Goal: Task Accomplishment & Management: Use online tool/utility

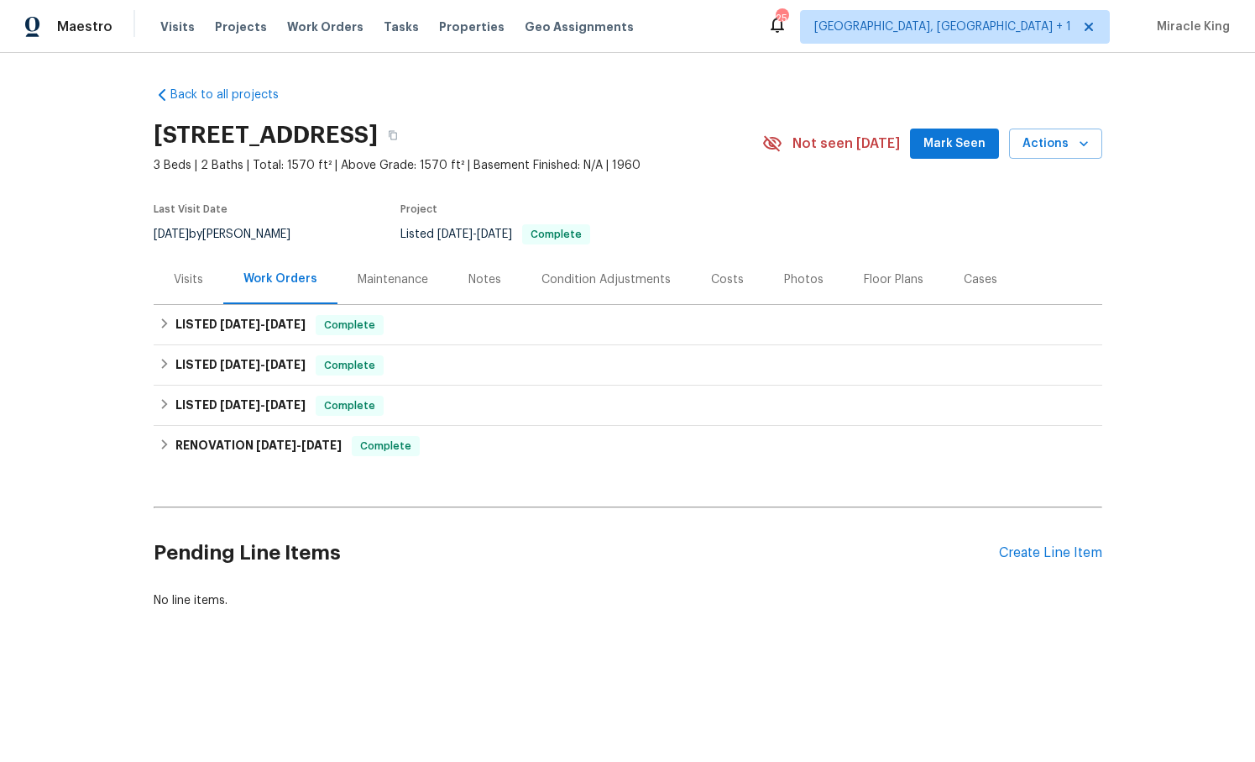
click at [199, 274] on div "Visits" at bounding box center [188, 279] width 29 height 17
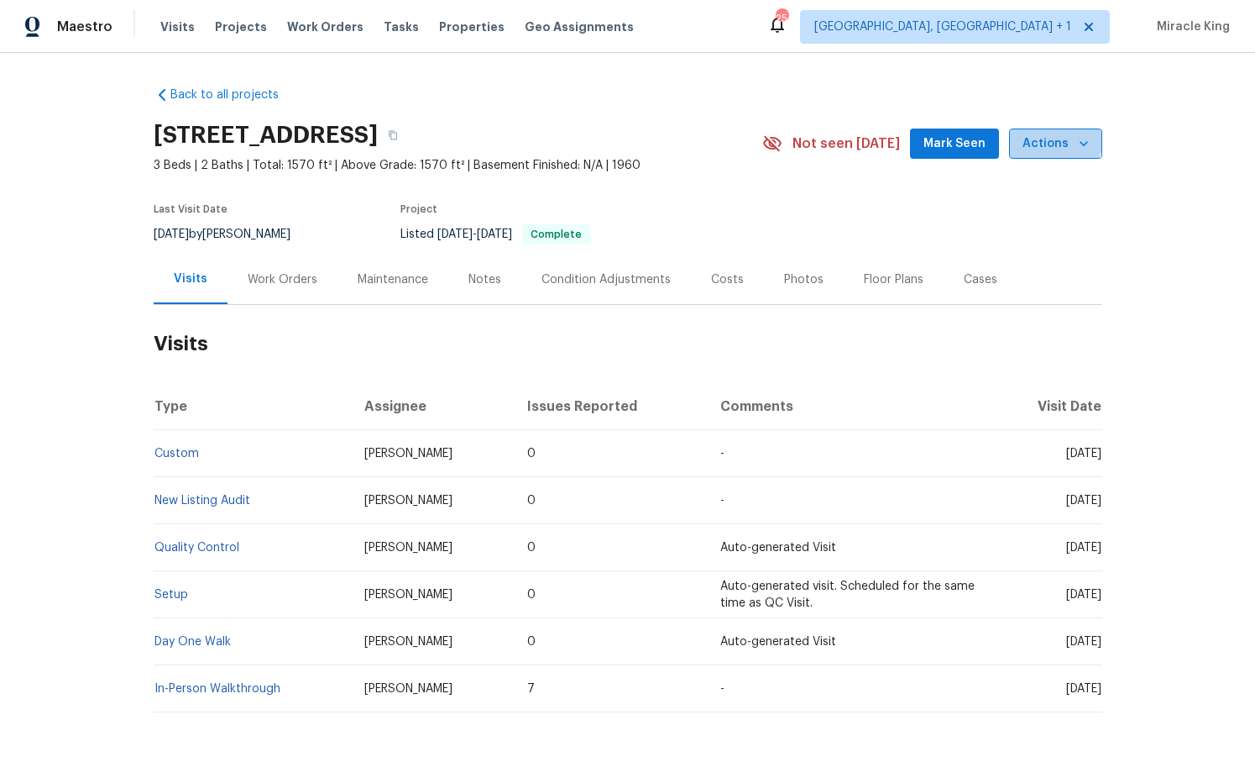
click at [1056, 139] on span "Actions" at bounding box center [1056, 144] width 66 height 21
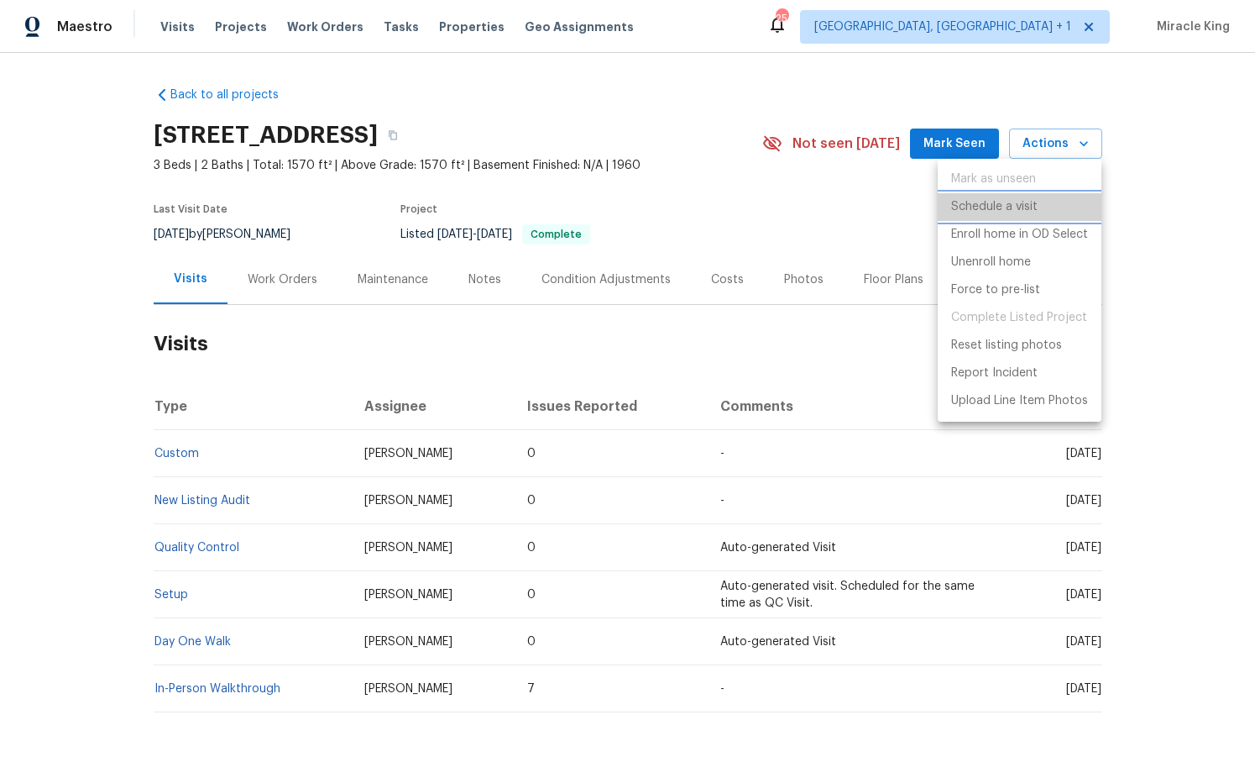
click at [992, 204] on p "Schedule a visit" at bounding box center [994, 207] width 86 height 18
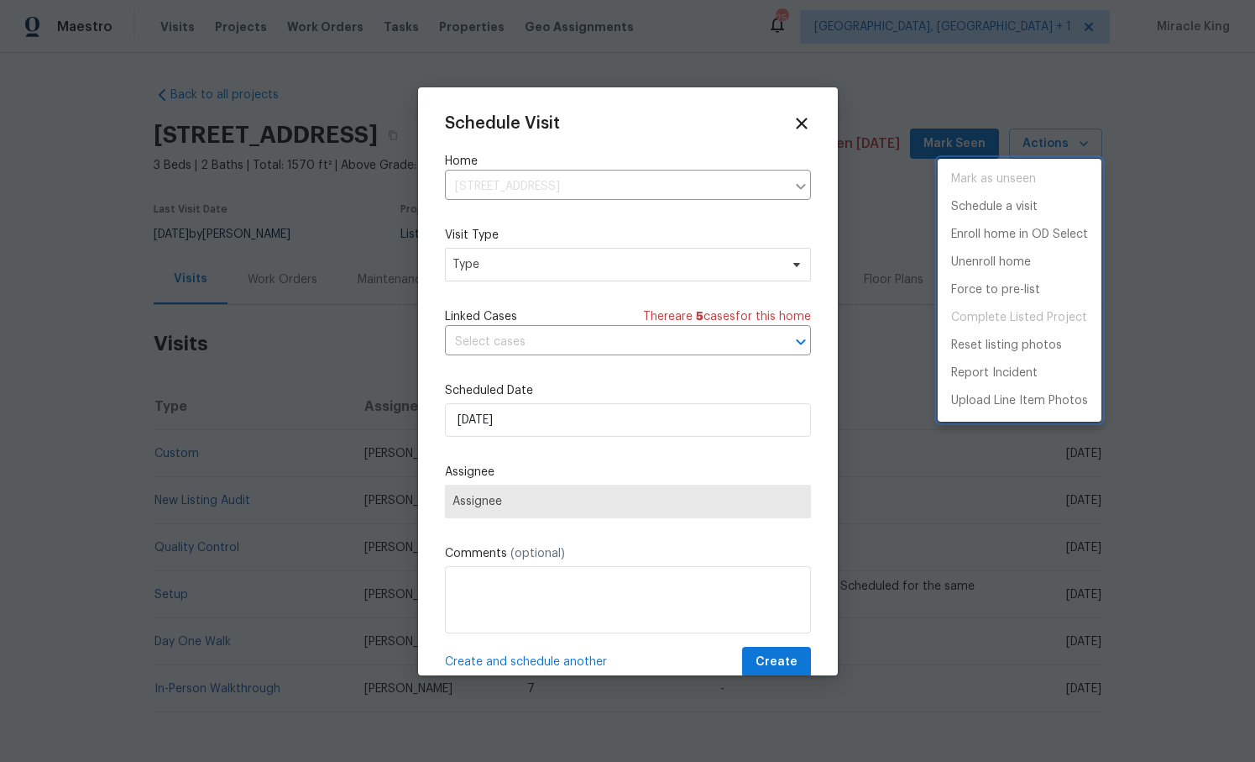
click at [505, 347] on div at bounding box center [627, 381] width 1255 height 762
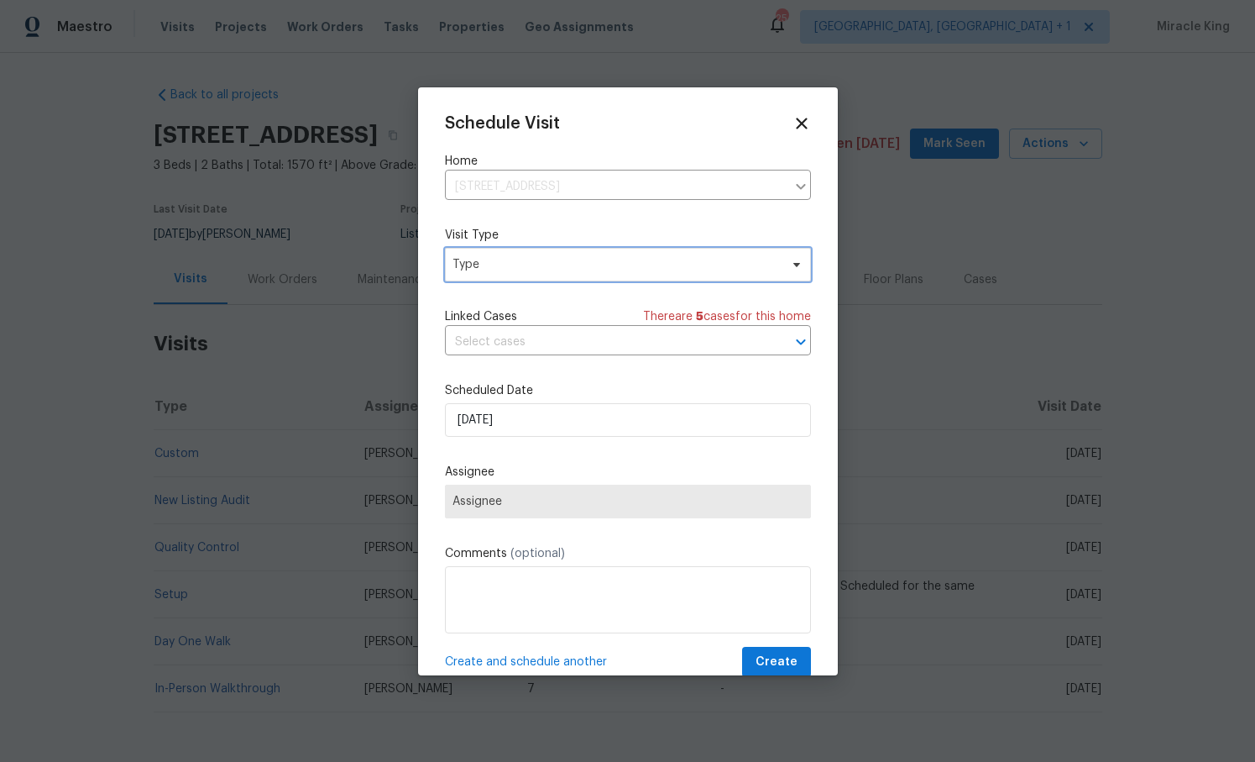
click at [509, 270] on span "Type" at bounding box center [616, 264] width 327 height 17
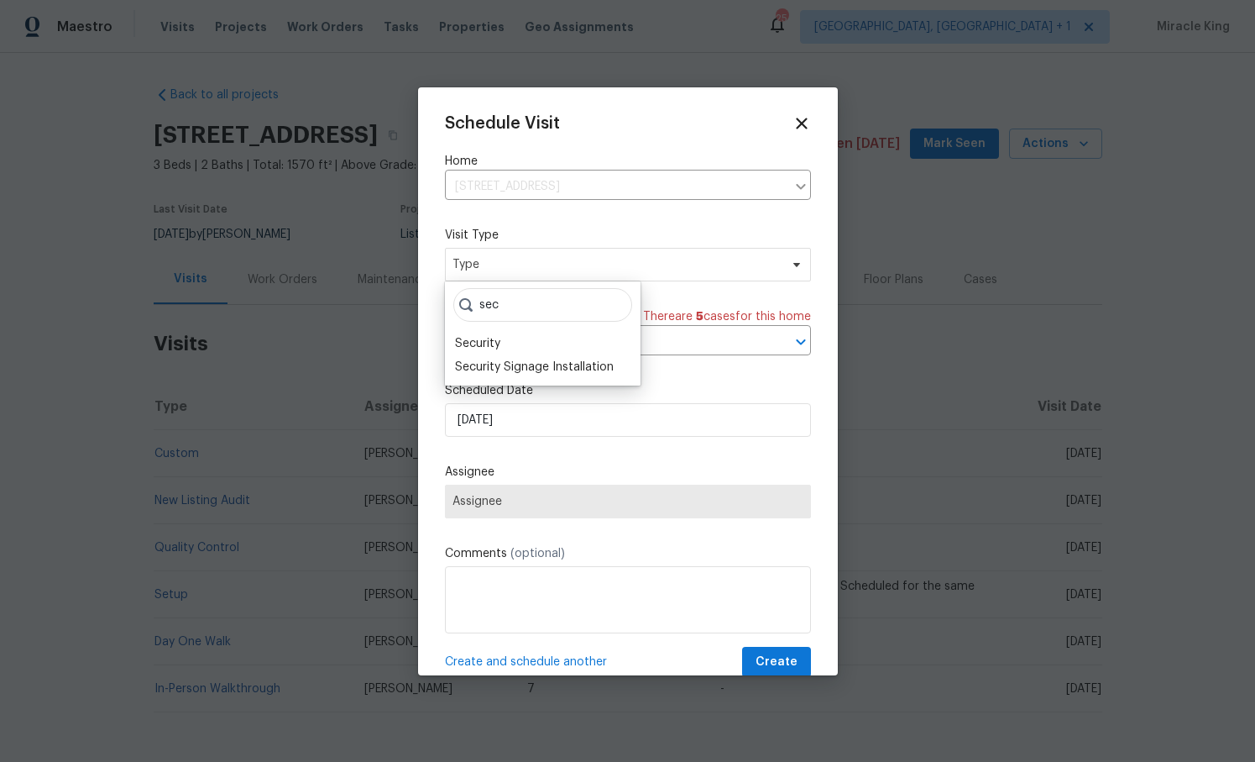
type input "sec"
click at [501, 331] on div "sec Security Security Signage Installation" at bounding box center [543, 333] width 196 height 104
click at [489, 339] on div "Security" at bounding box center [477, 343] width 45 height 17
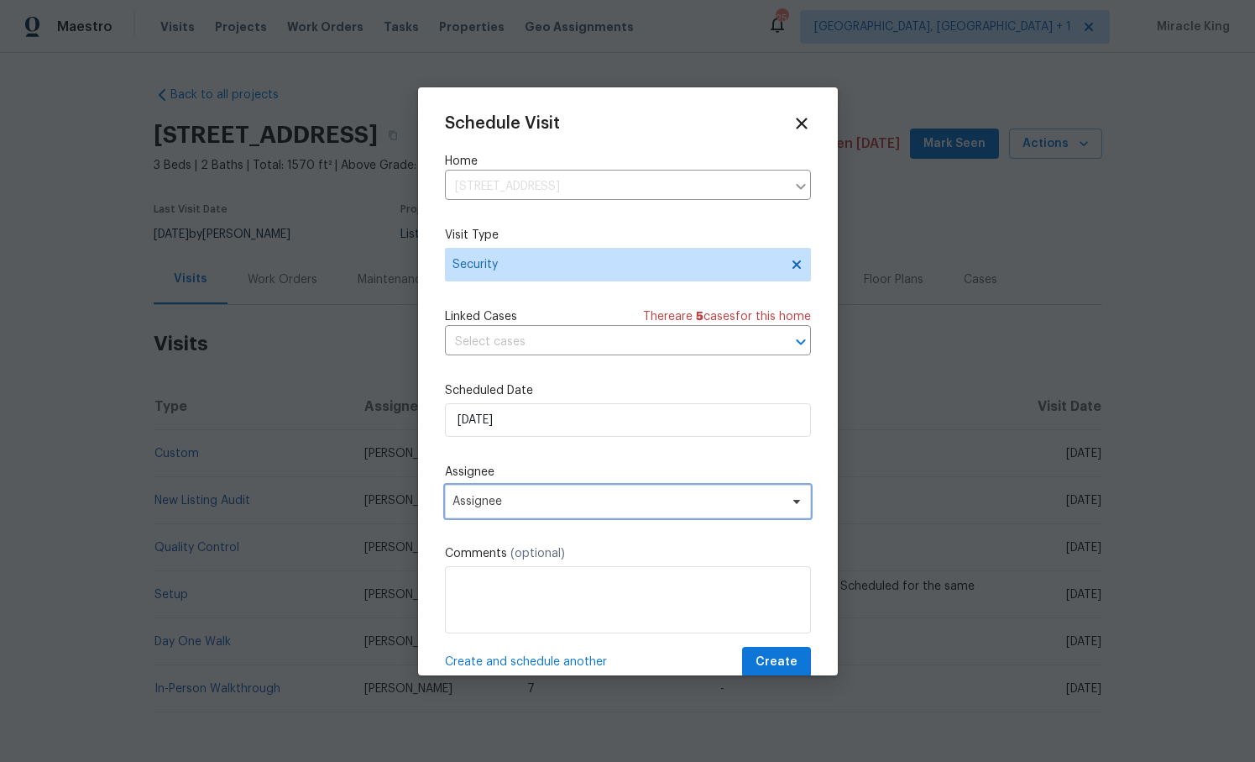
click at [492, 502] on span "Assignee" at bounding box center [617, 501] width 329 height 13
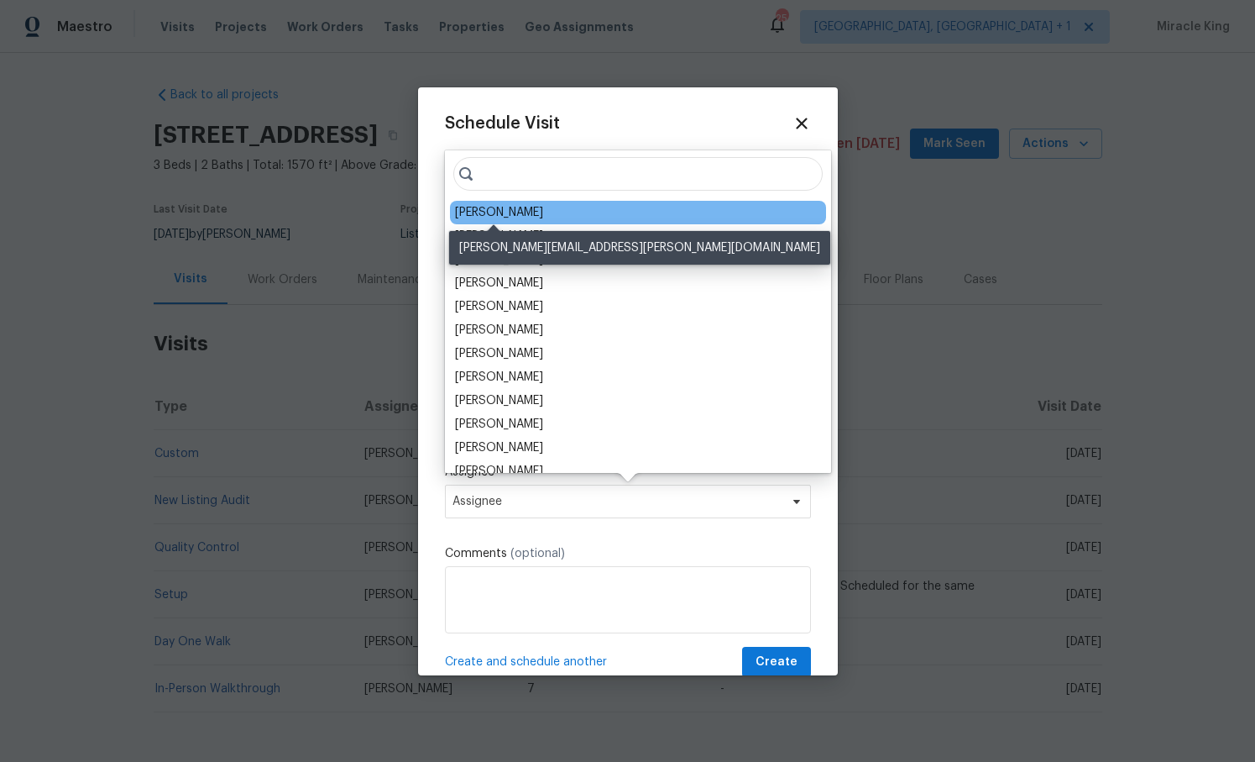
click at [516, 212] on div "[PERSON_NAME]" at bounding box center [499, 212] width 88 height 17
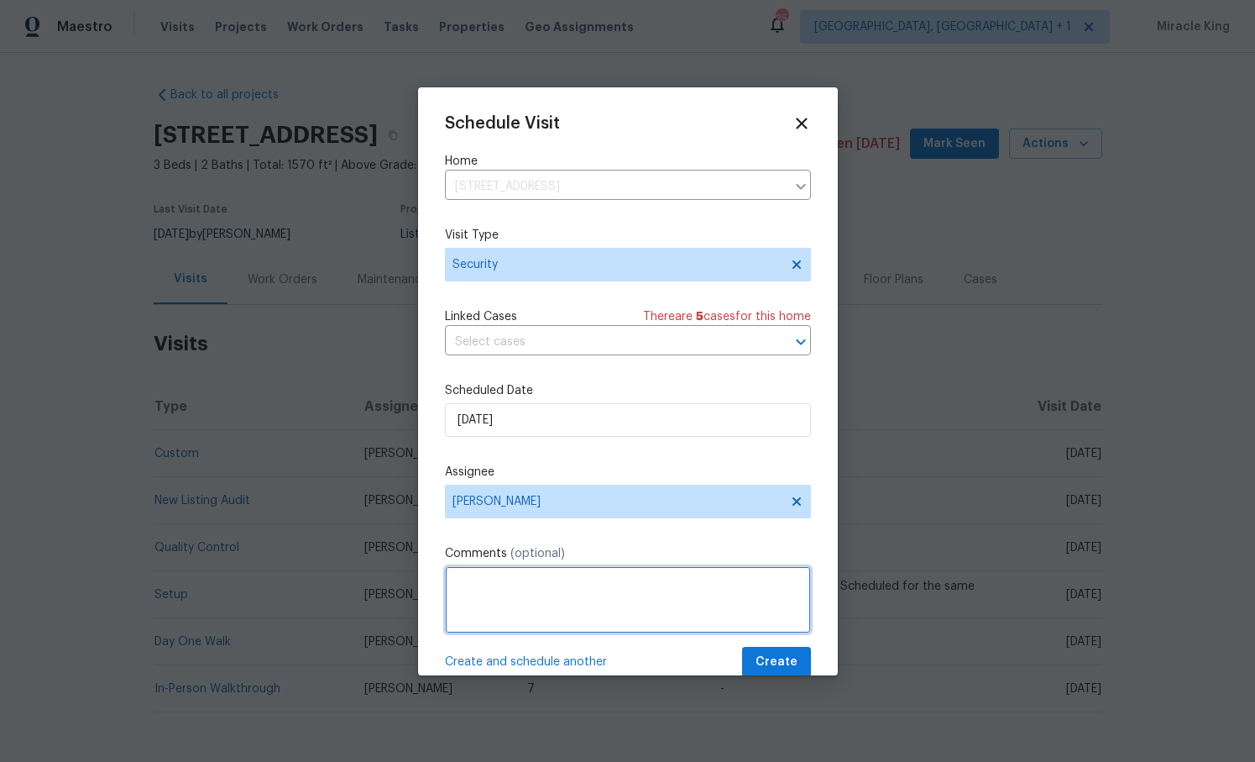
click at [471, 604] on textarea at bounding box center [628, 599] width 366 height 67
type textarea "Hi please update lockbox code, it may have been compromised"
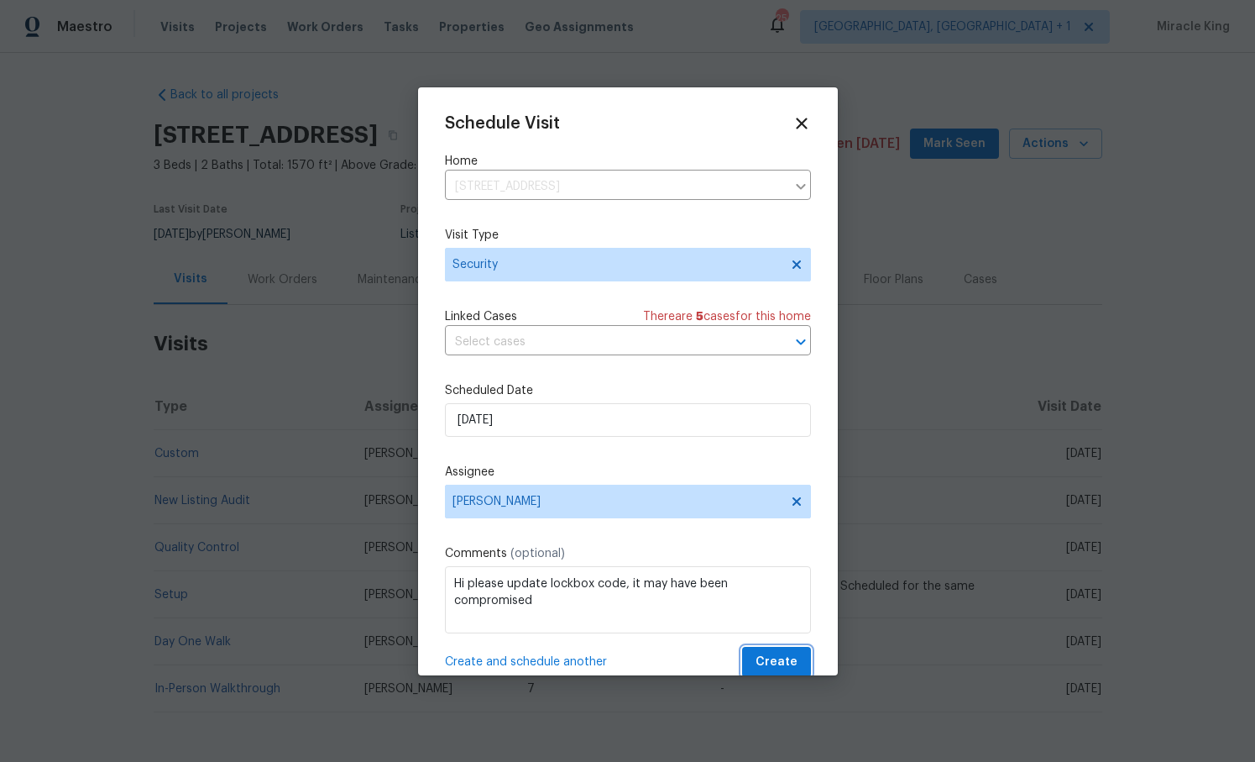
click at [764, 657] on span "Create" at bounding box center [777, 662] width 42 height 21
